Goal: Task Accomplishment & Management: Manage account settings

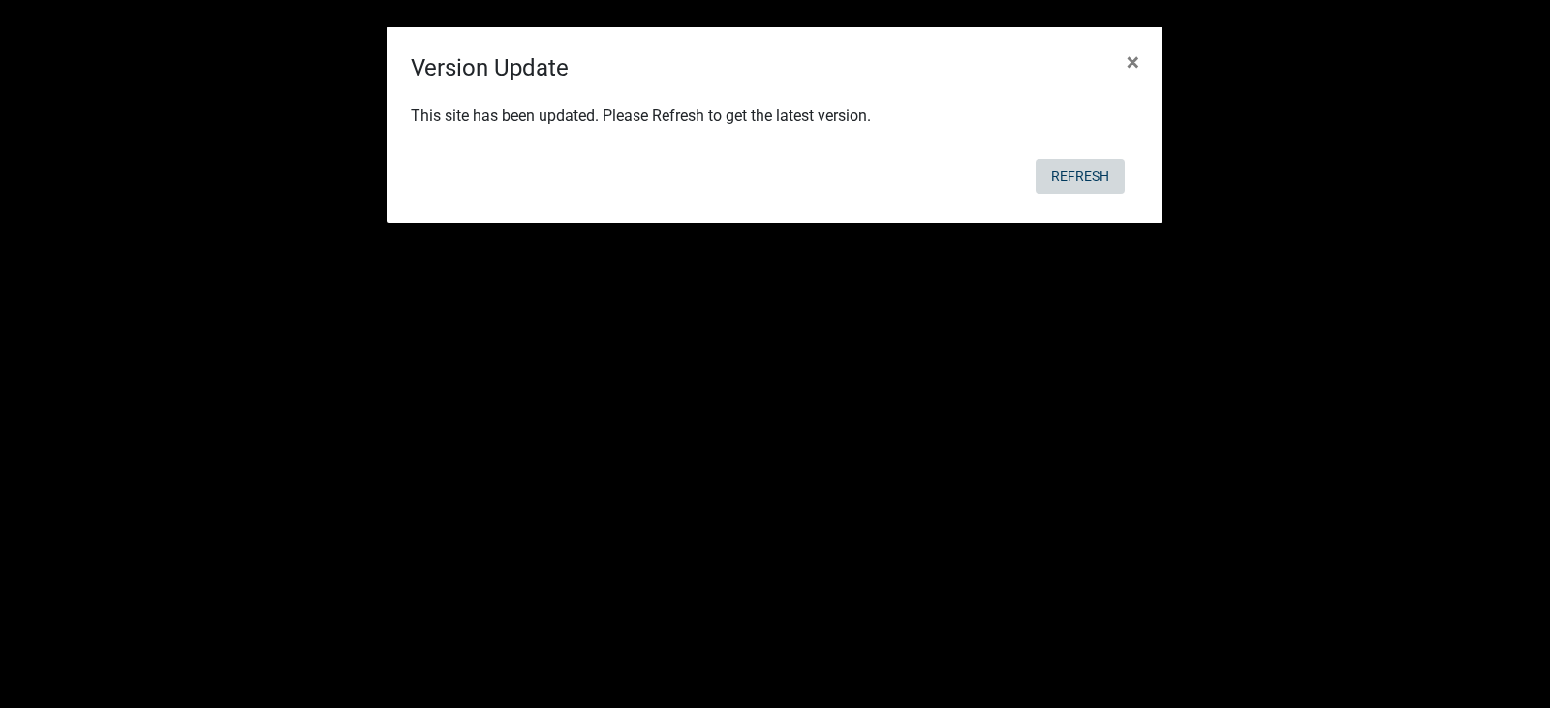
click at [1073, 178] on button "Refresh" at bounding box center [1079, 176] width 89 height 35
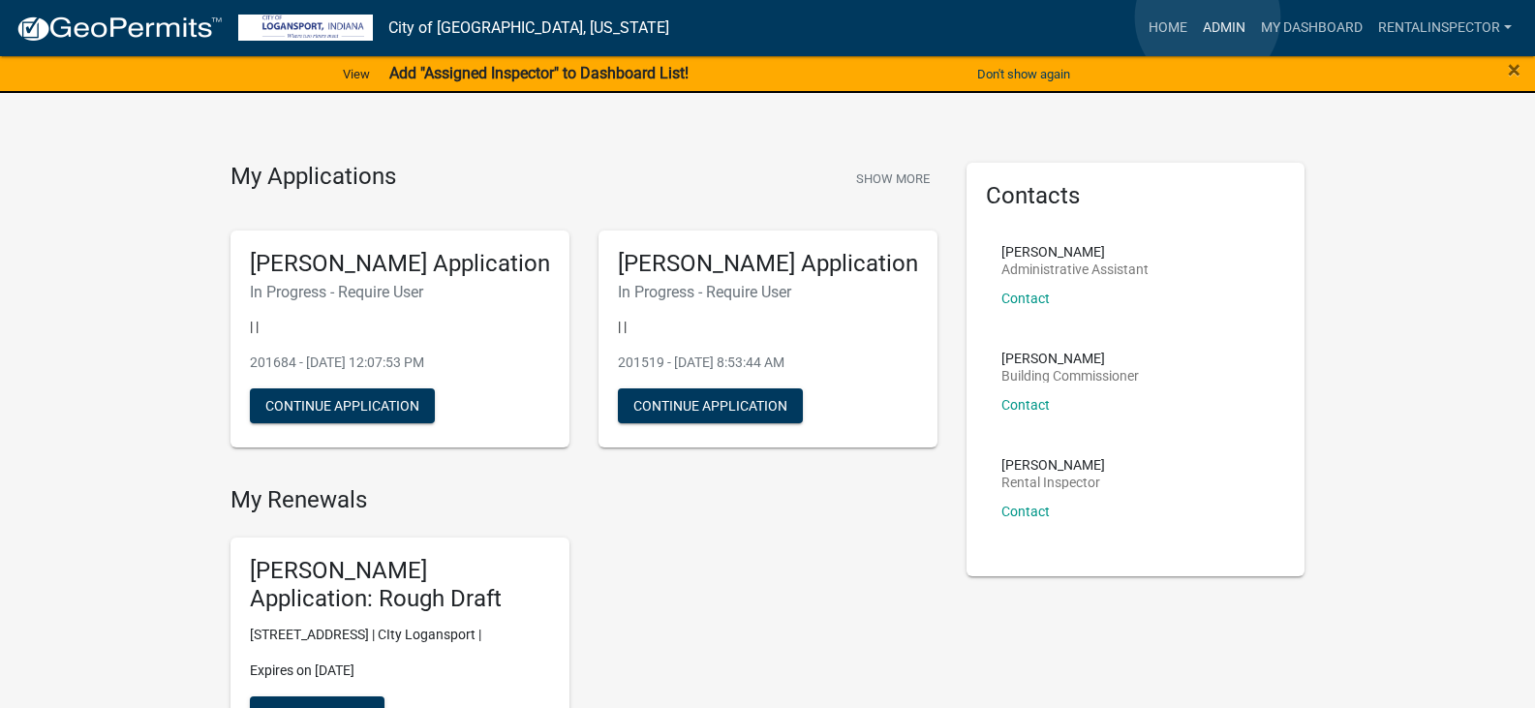
click at [1208, 17] on link "Admin" at bounding box center [1224, 28] width 58 height 37
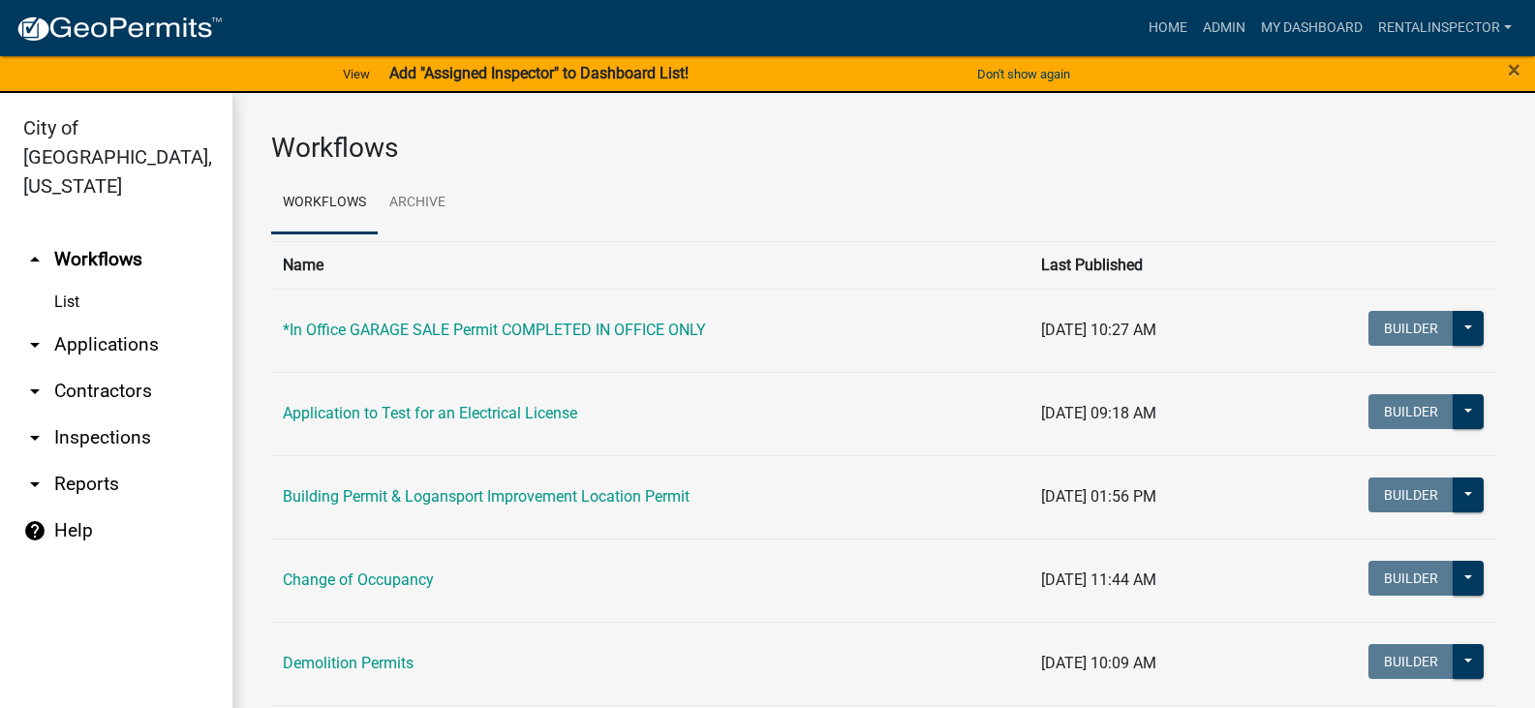
click at [106, 322] on link "arrow_drop_down Applications" at bounding box center [116, 345] width 232 height 46
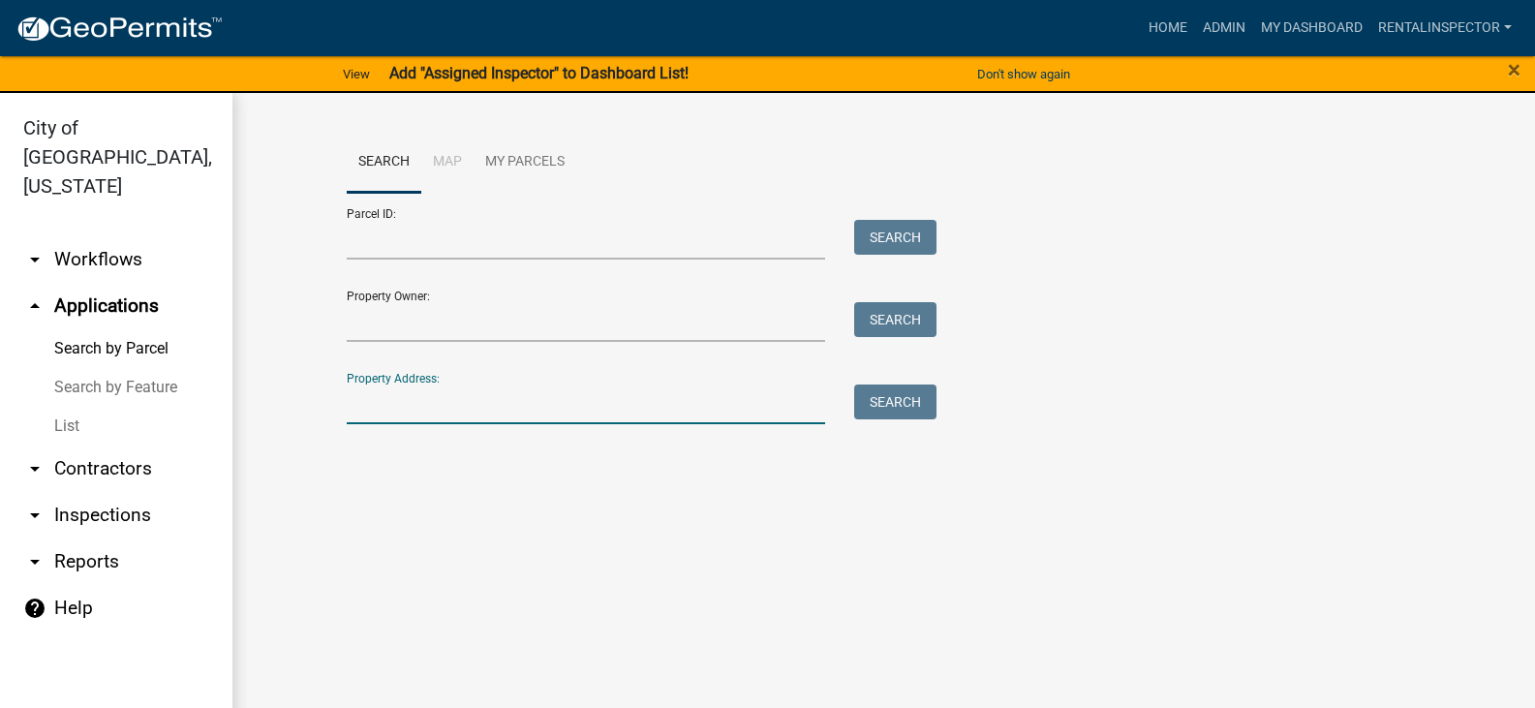
click at [450, 407] on input "Property Address:" at bounding box center [586, 405] width 479 height 40
click at [62, 407] on link "List" at bounding box center [116, 426] width 232 height 39
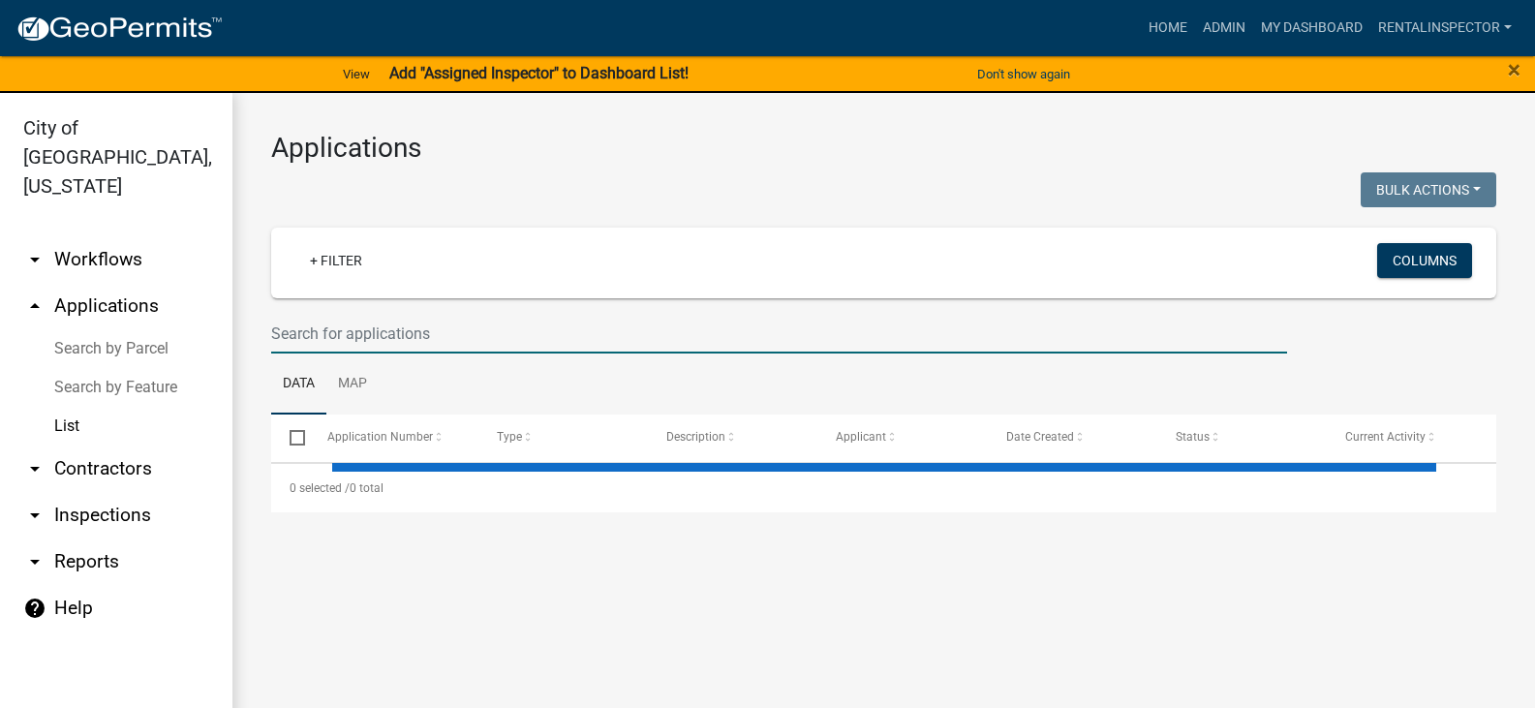
select select "3: 100"
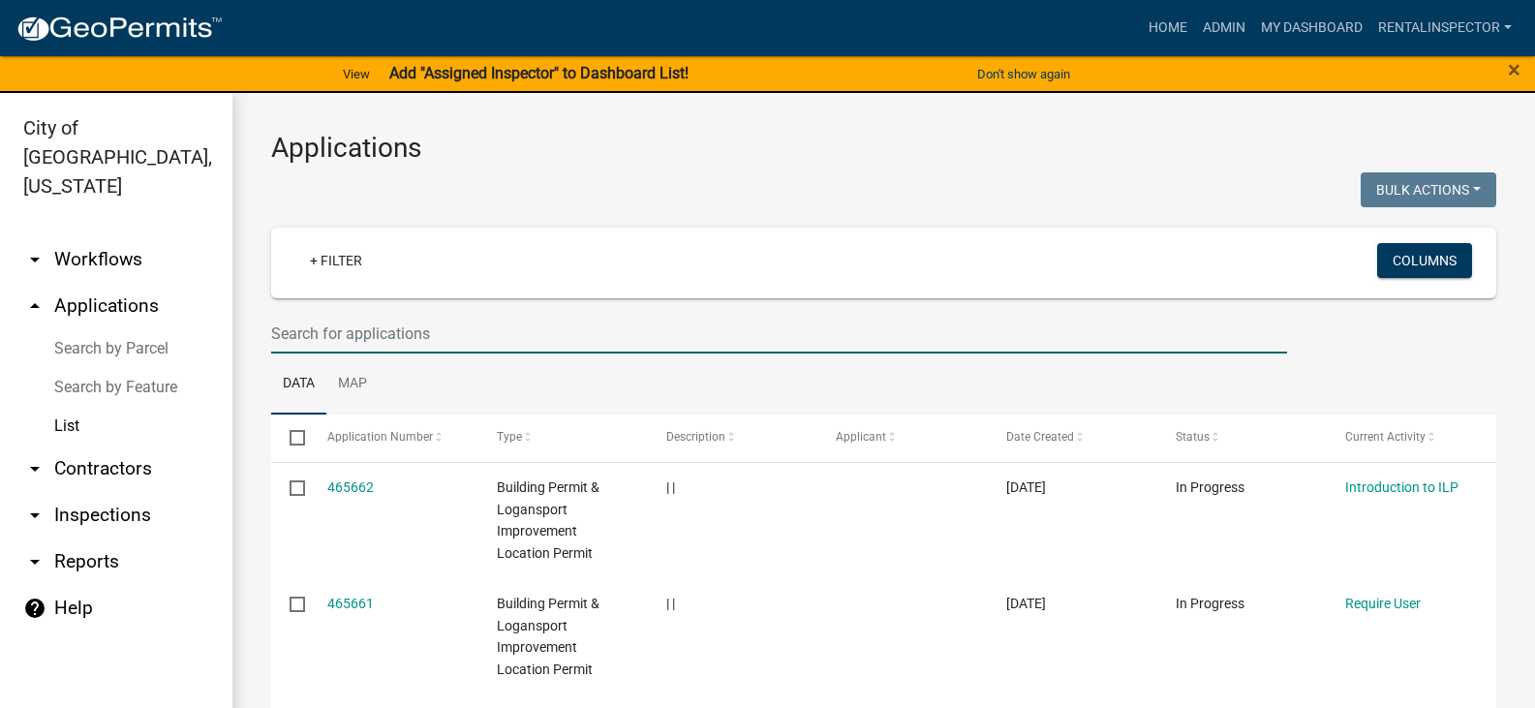
click at [357, 337] on input "text" at bounding box center [779, 334] width 1016 height 40
type input "f"
type input "[GEOGRAPHIC_DATA]"
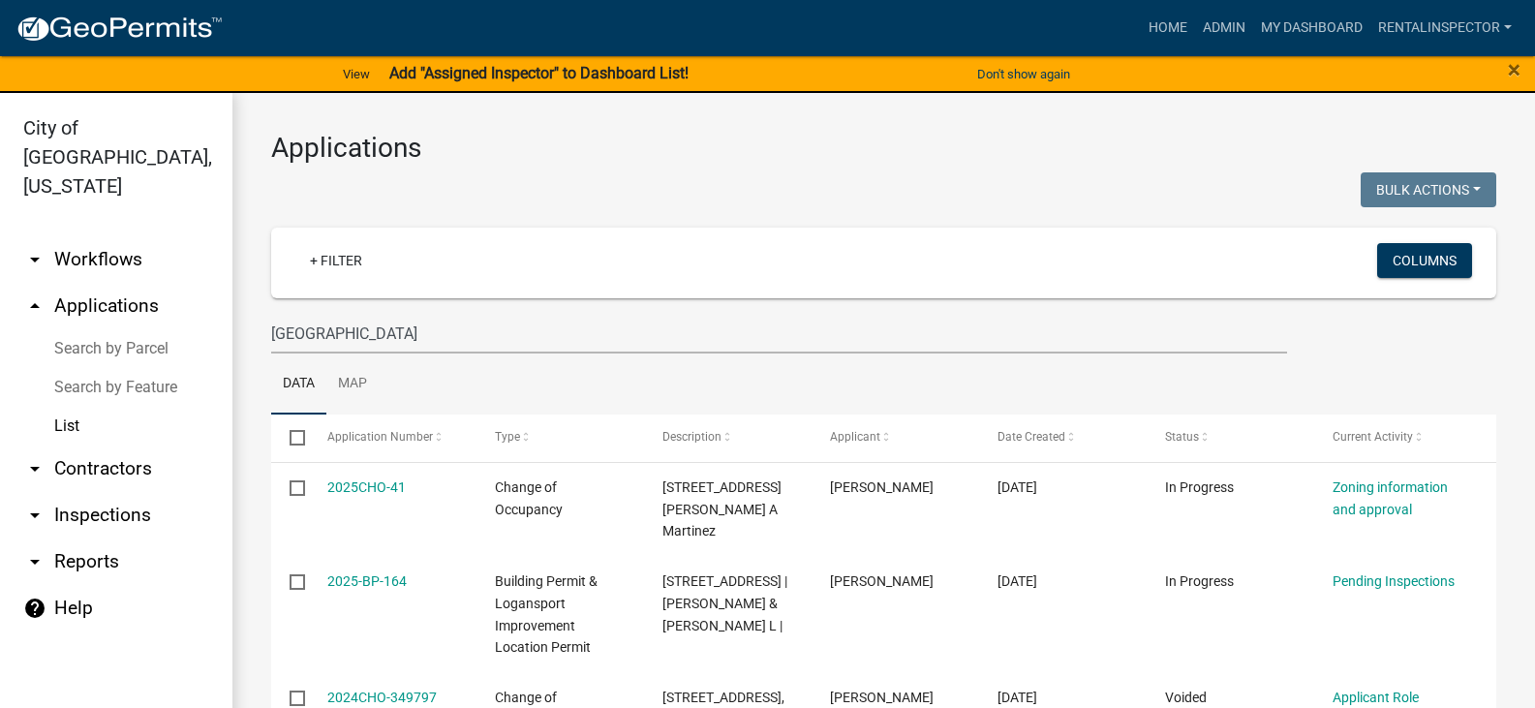
click at [1178, 151] on h3 "Applications" at bounding box center [883, 148] width 1225 height 33
